Goal: Task Accomplishment & Management: Complete application form

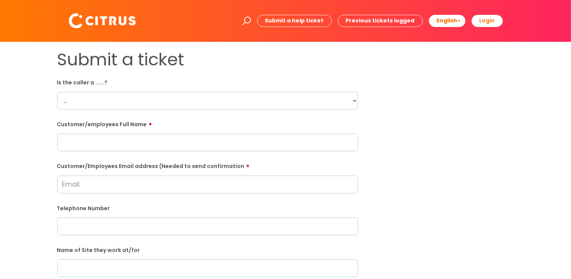
click at [88, 144] on input "text" at bounding box center [207, 143] width 301 height 18
paste input "Dickson Adu"
type input "Dickson Adu"
click at [82, 183] on input "Customer/Employees Email address (Needed to send confirmation" at bounding box center [207, 185] width 301 height 18
type input "d"
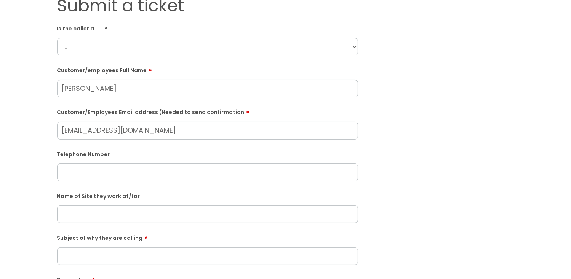
scroll to position [76, 0]
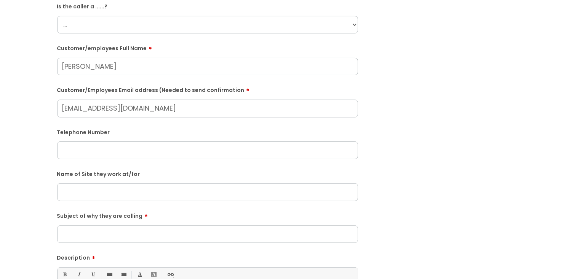
type input "adudickson.da@gmail.com"
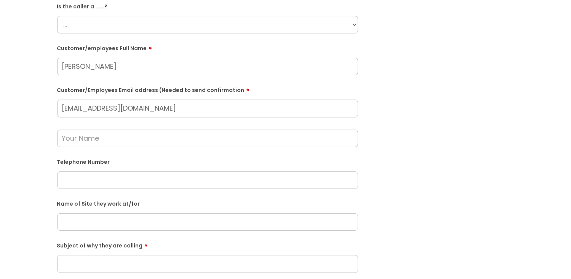
click at [65, 182] on input "text" at bounding box center [207, 181] width 301 height 18
paste input "07442799077"
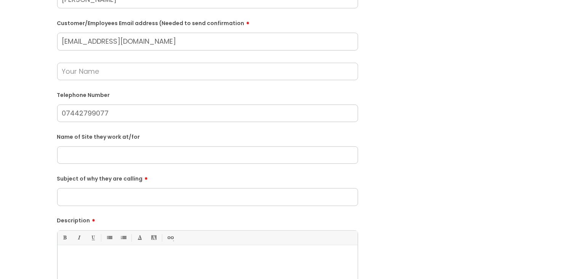
scroll to position [152, 0]
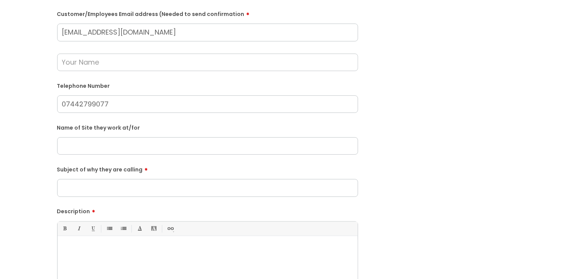
type input "07442799077"
click at [80, 146] on input "text" at bounding box center [207, 146] width 301 height 18
type input "Greyfishers"
click at [72, 190] on input "Subject of why they are calling" at bounding box center [207, 188] width 301 height 18
click at [73, 191] on input "Subject of why they are calling" at bounding box center [207, 188] width 301 height 18
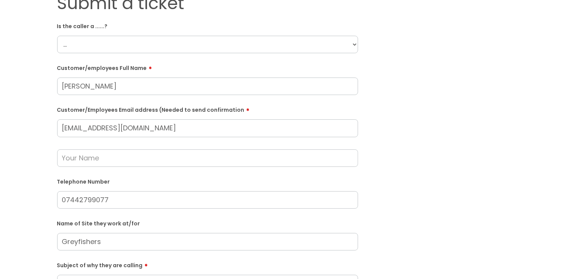
scroll to position [38, 0]
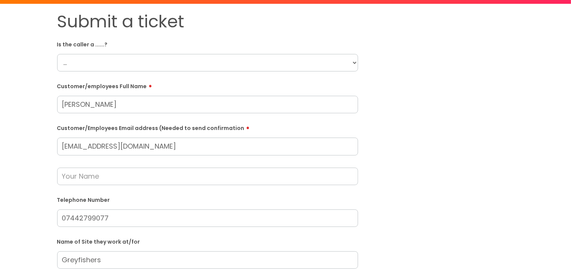
type input "He called asking"
click at [353, 63] on select "... Citrus Customer Citrus Employee Contractor Supplier" at bounding box center [207, 63] width 301 height 18
select select "Citrus Employee"
click at [57, 54] on select "... Citrus Customer Citrus Employee Contractor Supplier" at bounding box center [207, 63] width 301 height 18
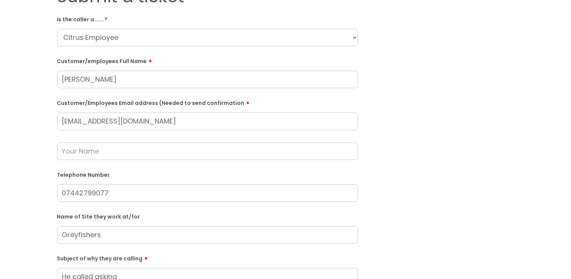
scroll to position [76, 0]
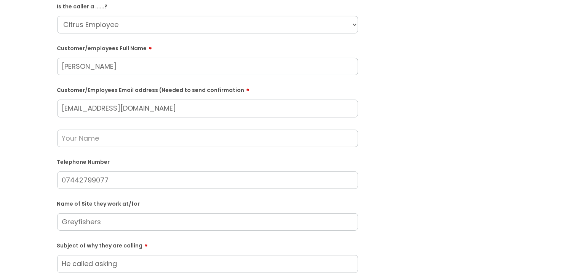
drag, startPoint x: 107, startPoint y: 65, endPoint x: 61, endPoint y: 67, distance: 46.5
click at [62, 67] on input "Dickson Adu" at bounding box center [207, 67] width 301 height 18
click at [95, 134] on input "text" at bounding box center [207, 139] width 301 height 18
paste input "Dickson Adu"
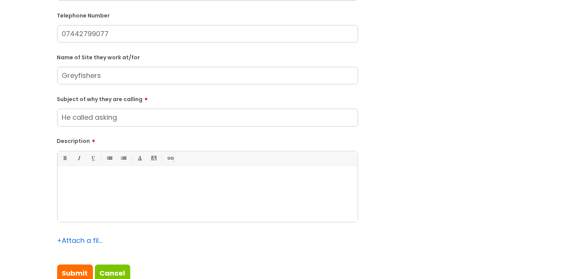
scroll to position [228, 0]
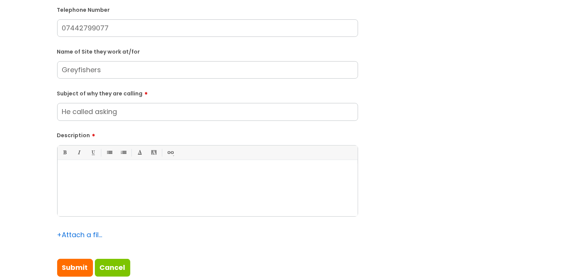
type input "Dickson Adu"
click at [126, 114] on input "He called asking" at bounding box center [207, 112] width 301 height 18
drag, startPoint x: 257, startPoint y: 115, endPoint x: 60, endPoint y: 116, distance: 197.2
click at [60, 116] on input "He called asking if they have updated it on the Time App" at bounding box center [207, 112] width 301 height 18
type input "He called asking if they have updated it on the Time App"
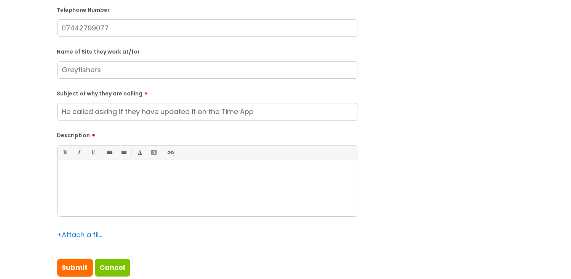
click at [69, 166] on div at bounding box center [207, 190] width 300 height 53
paste div
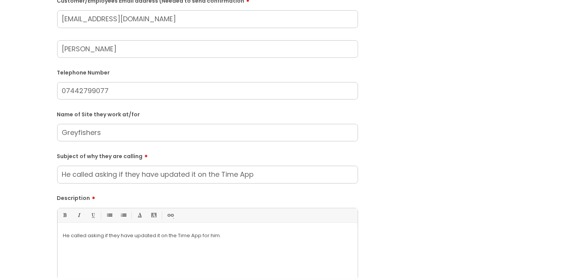
scroll to position [152, 0]
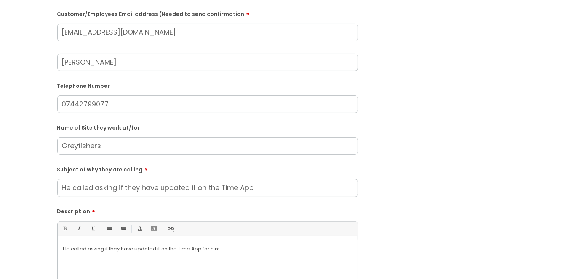
drag, startPoint x: 161, startPoint y: 33, endPoint x: 54, endPoint y: 37, distance: 107.0
click at [54, 37] on div "Submit a ticket Is the caller a ......? ... Citrus Customer Citrus Employee Con…" at bounding box center [207, 131] width 312 height 468
drag, startPoint x: 102, startPoint y: 147, endPoint x: 64, endPoint y: 149, distance: 38.9
click at [64, 149] on input "Greyfishers" at bounding box center [207, 146] width 301 height 18
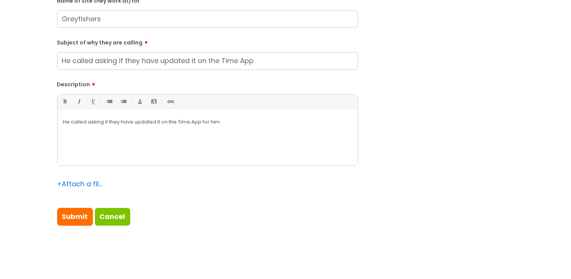
scroll to position [267, 0]
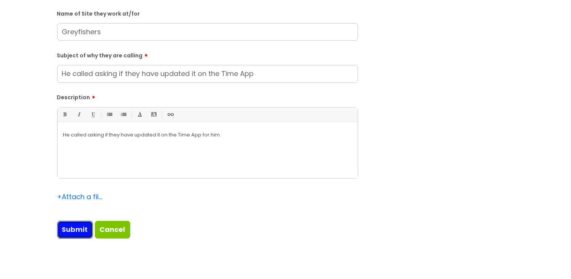
click at [76, 225] on input "Submit" at bounding box center [75, 230] width 36 height 18
type input "Please Wait..."
